Goal: Navigation & Orientation: Go to known website

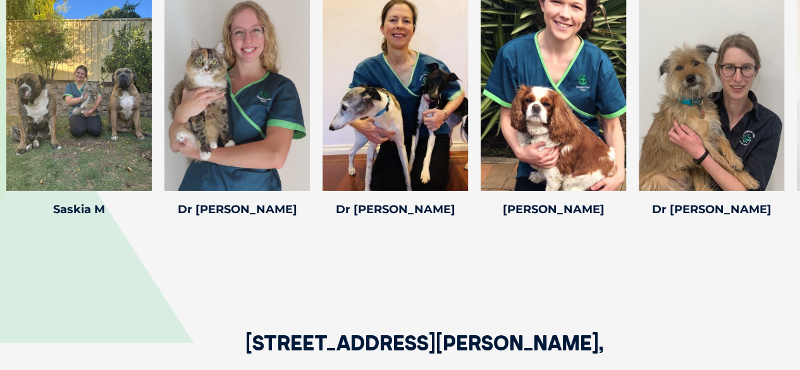
scroll to position [1973, 0]
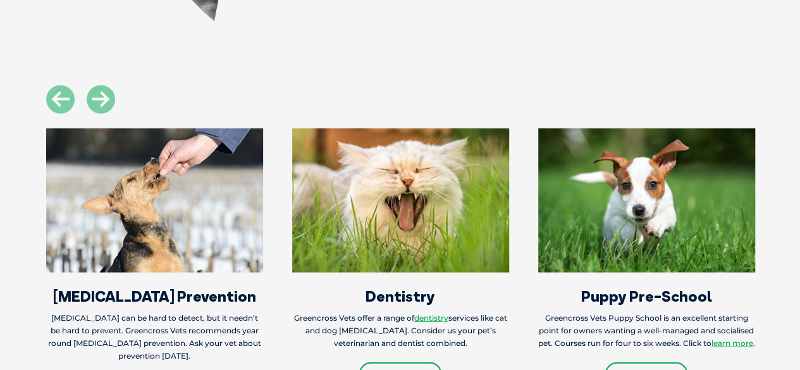
scroll to position [1467, 0]
